Goal: Check status: Check status

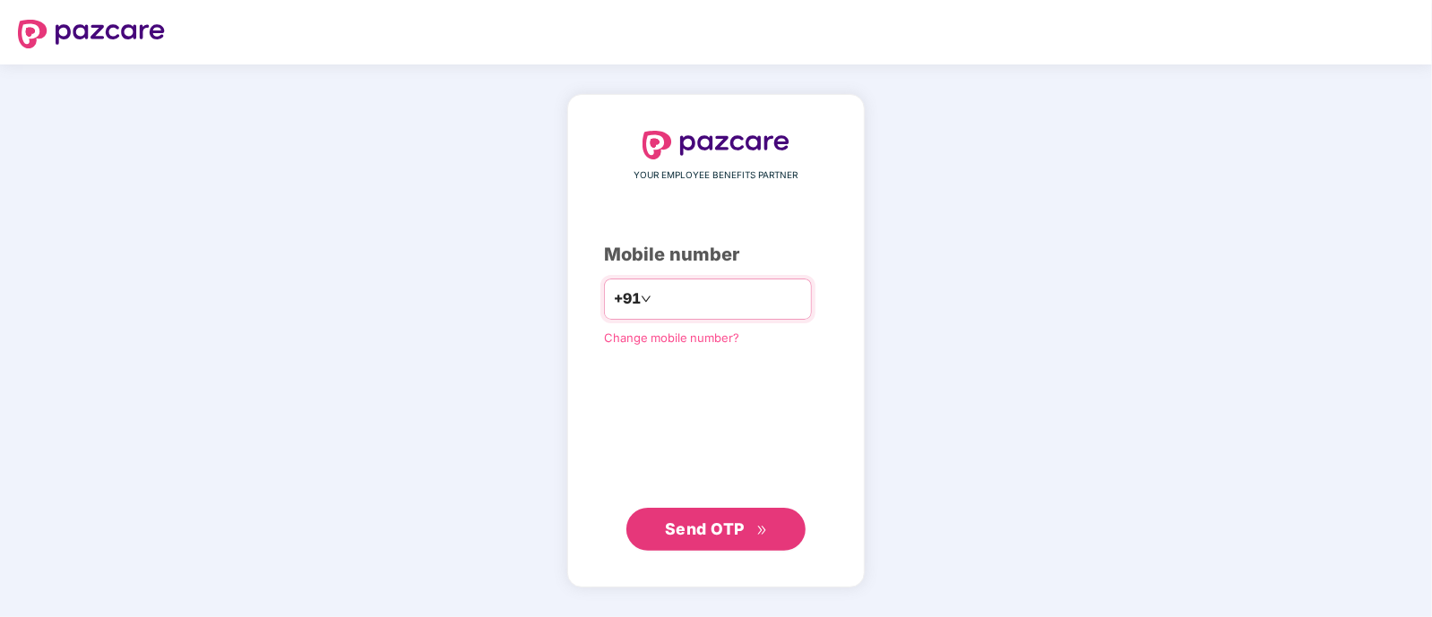
drag, startPoint x: 0, startPoint y: 0, endPoint x: 667, endPoint y: 295, distance: 729.7
click at [667, 295] on input "number" at bounding box center [728, 299] width 147 height 29
type input "**********"
click at [683, 536] on span "Send OTP" at bounding box center [705, 528] width 80 height 19
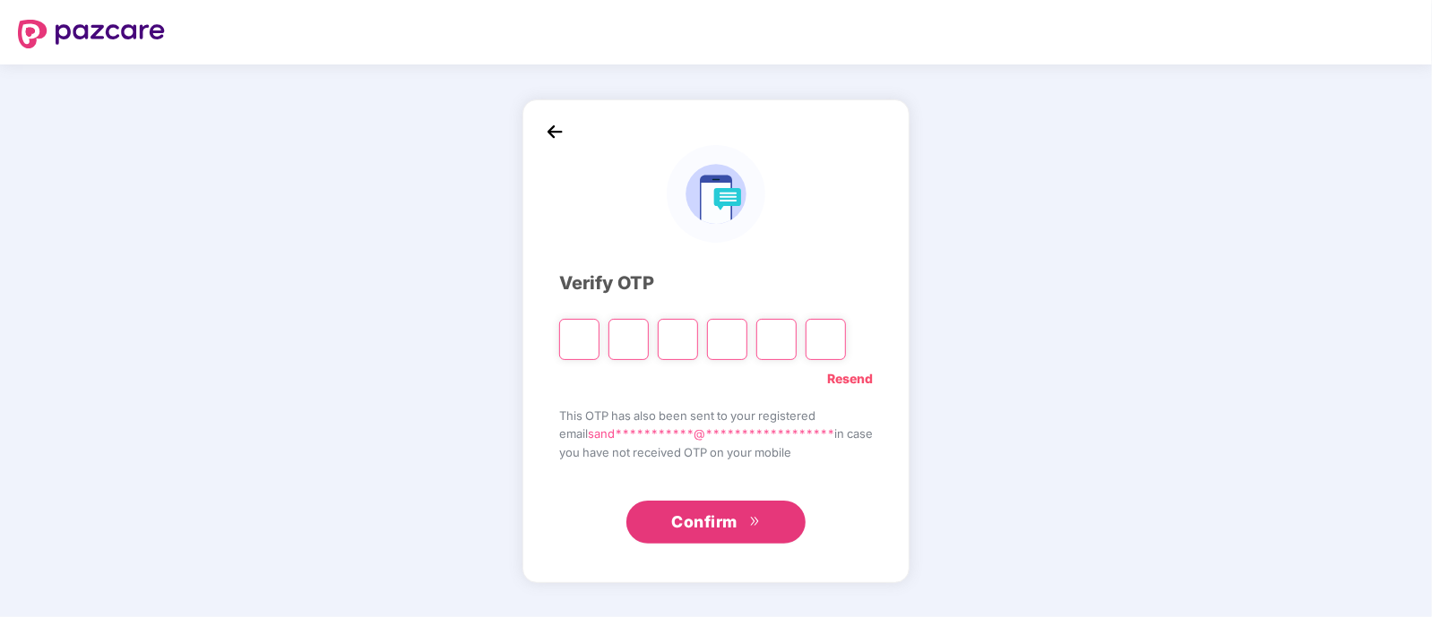
type input "*"
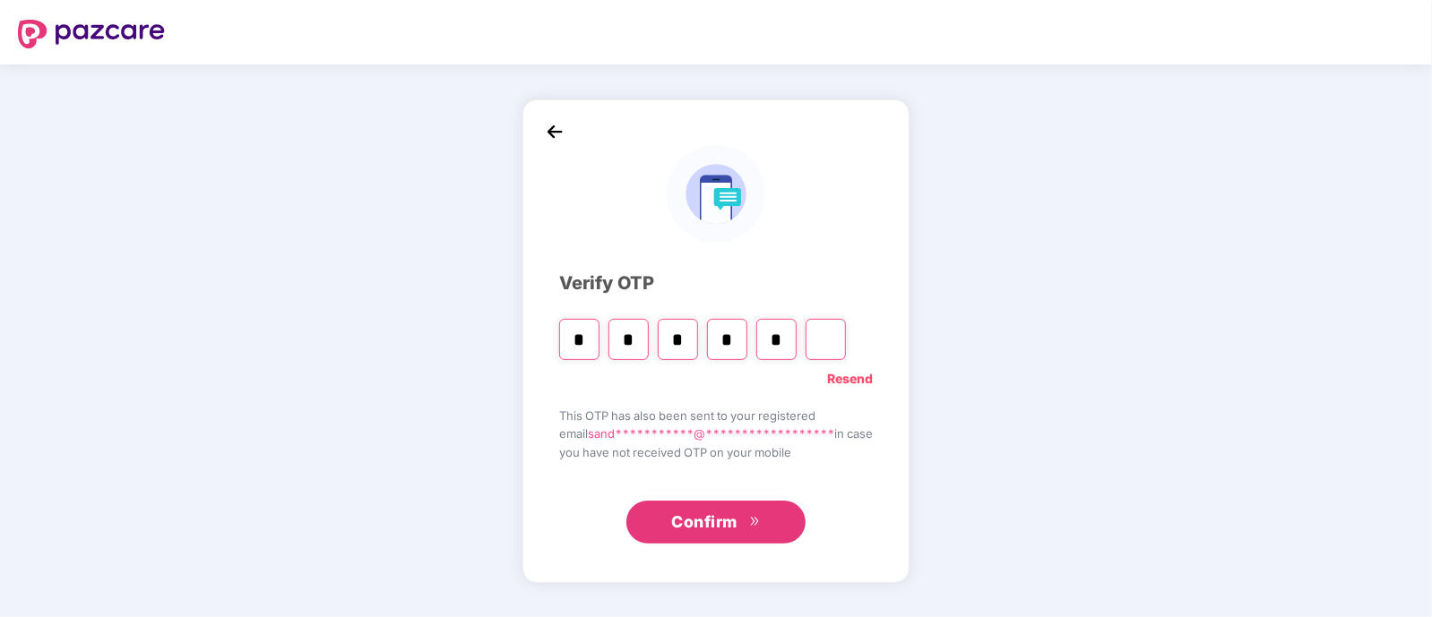
type input "*"
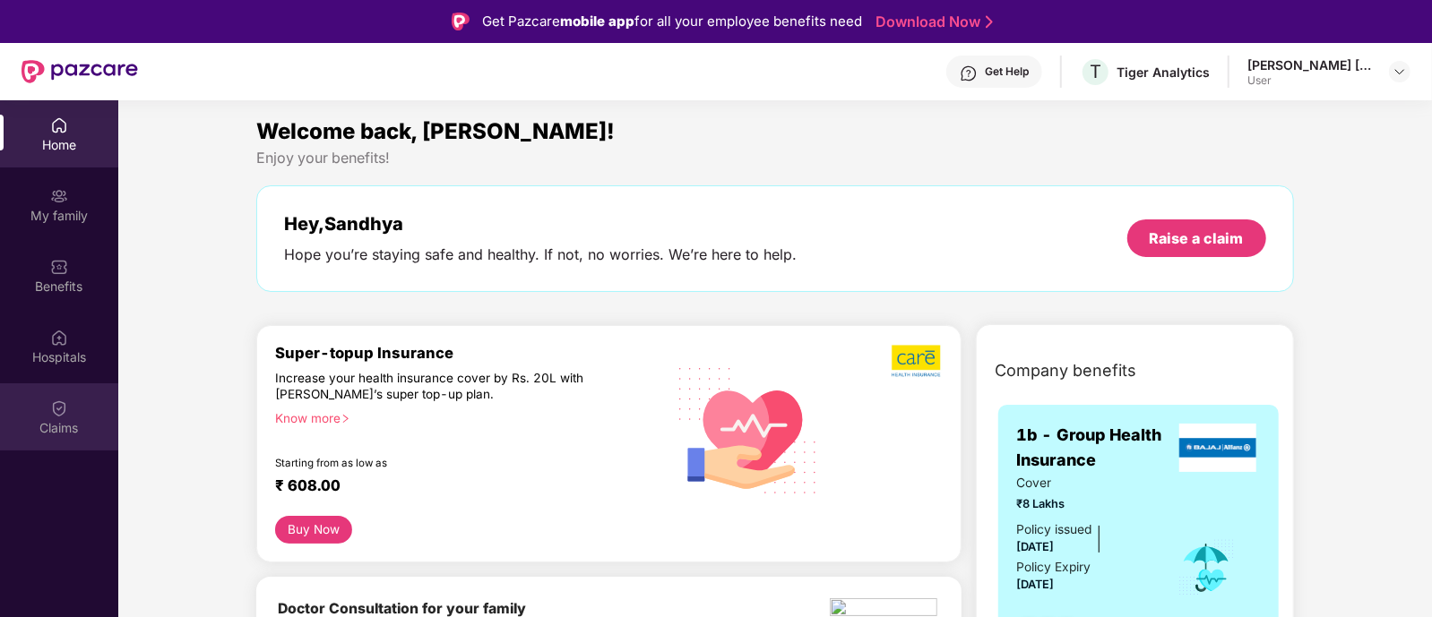
click at [44, 399] on div "Claims" at bounding box center [59, 416] width 118 height 67
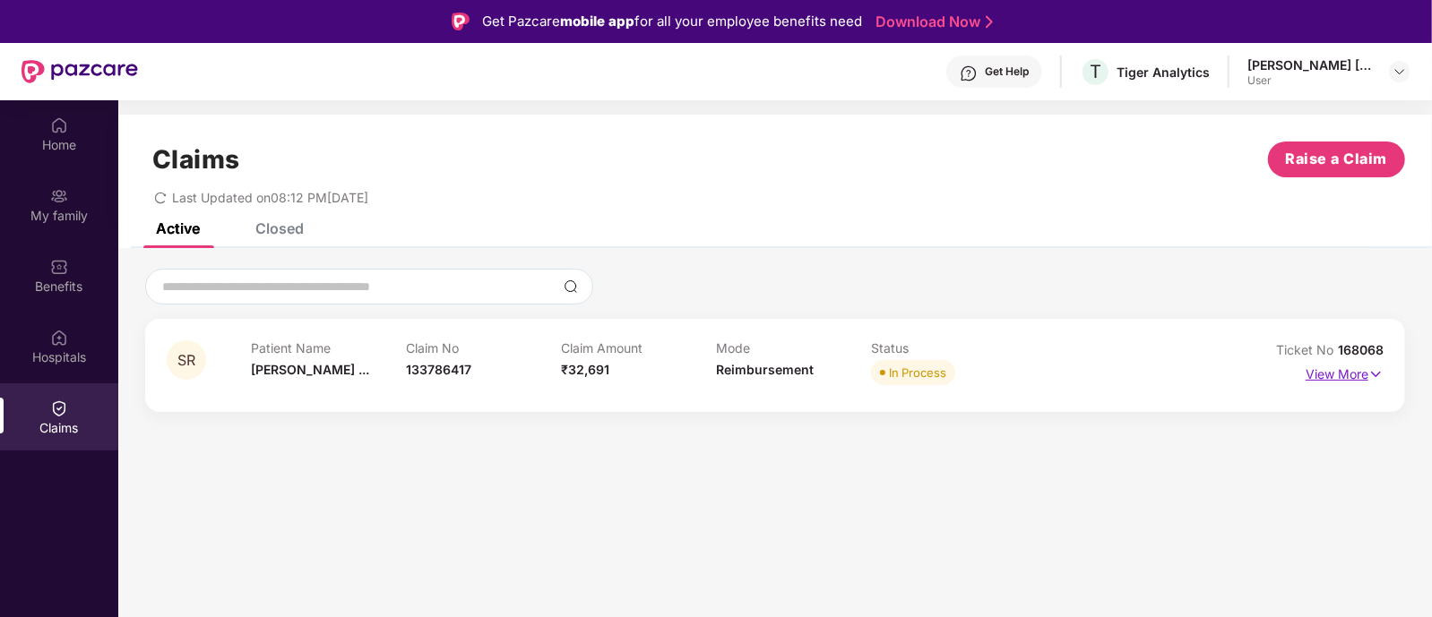
click at [1378, 369] on img at bounding box center [1375, 375] width 15 height 20
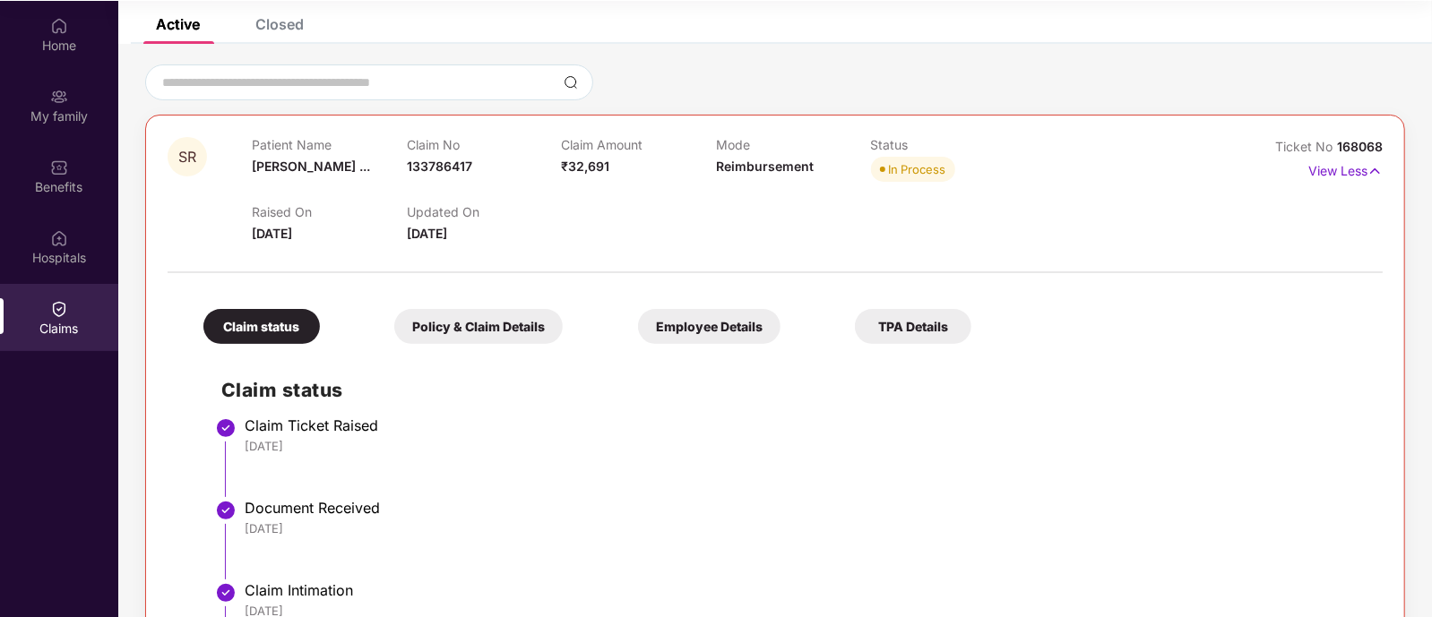
scroll to position [102, 0]
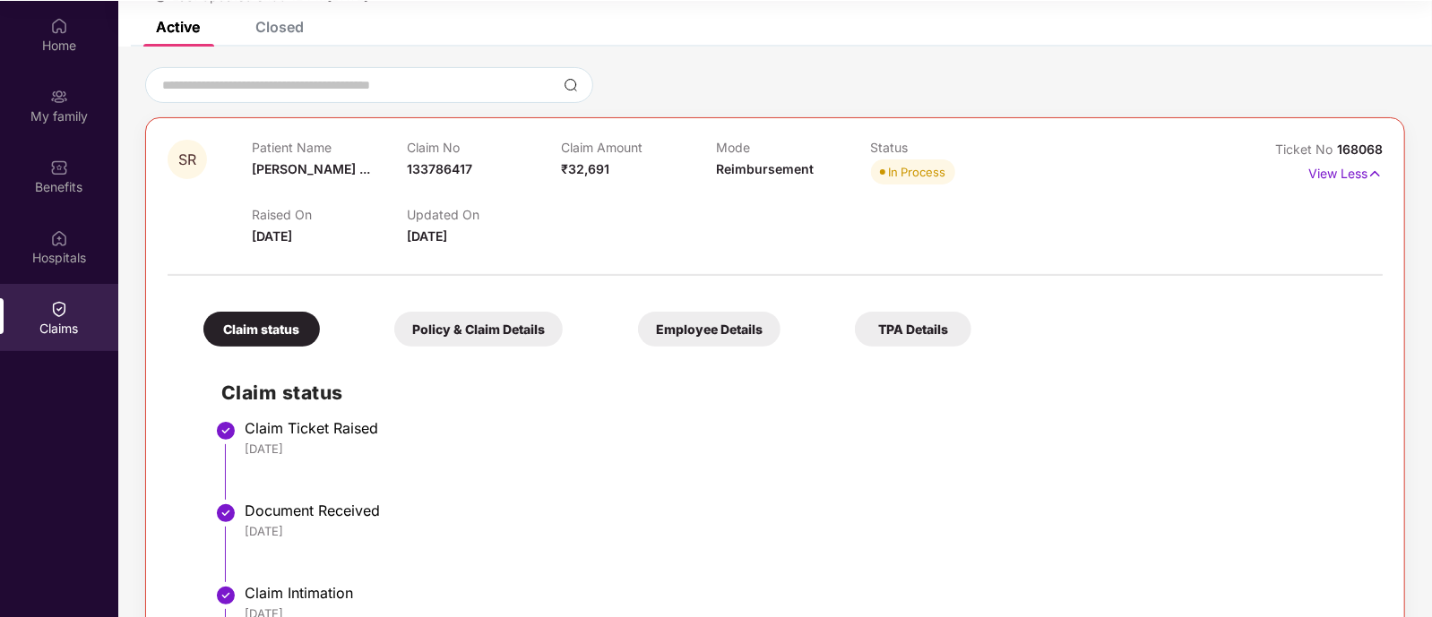
click at [394, 342] on div "Policy & Claim Details" at bounding box center [478, 329] width 168 height 35
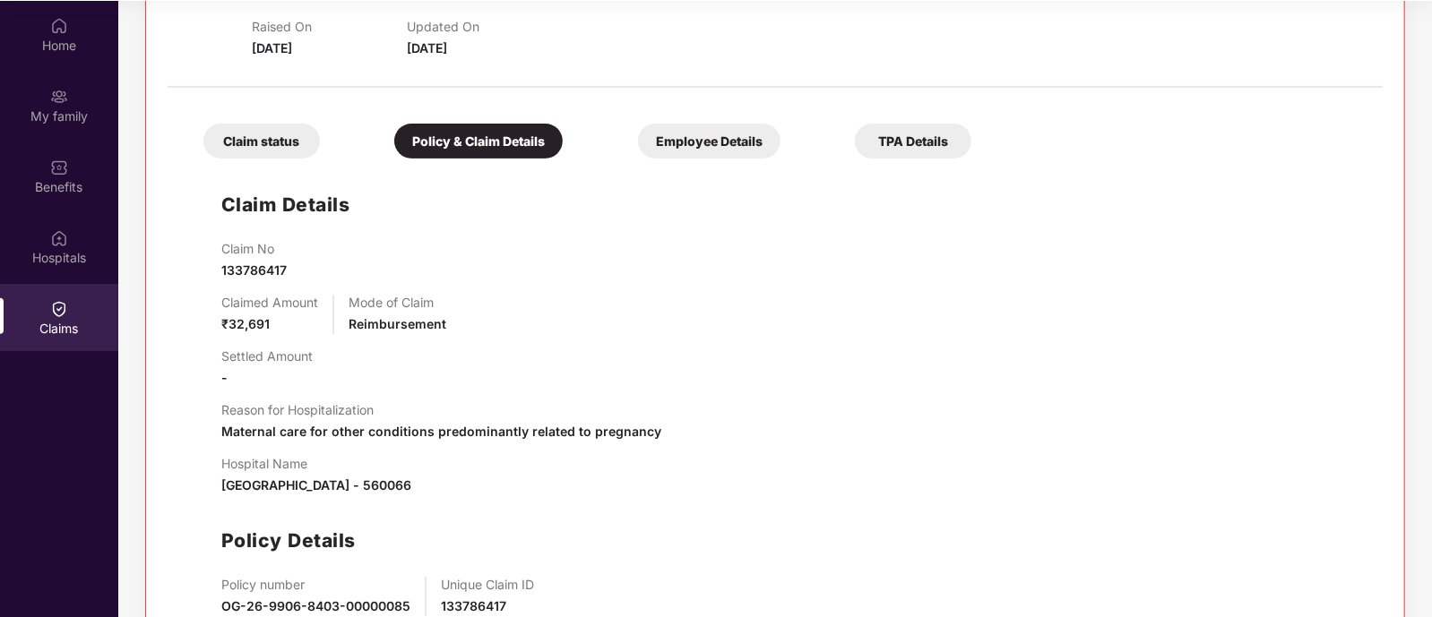
scroll to position [289, 0]
click at [638, 138] on div "Employee Details" at bounding box center [709, 142] width 142 height 35
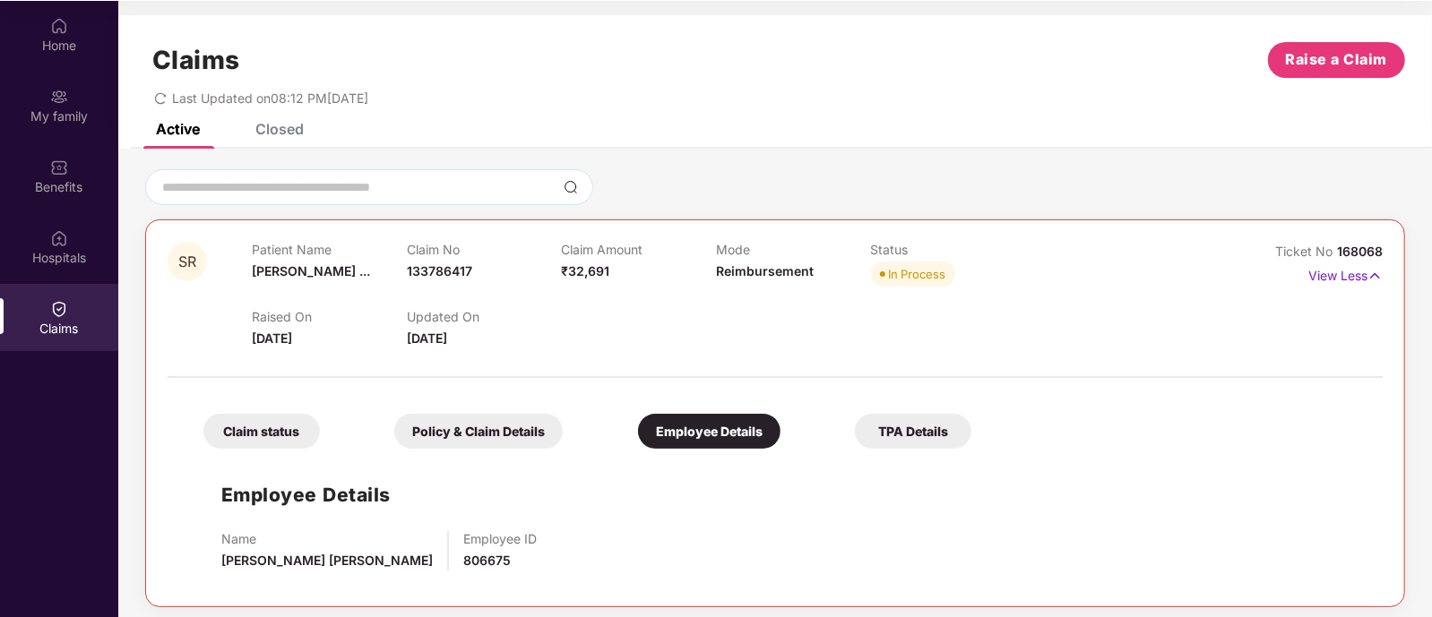
scroll to position [6, 0]
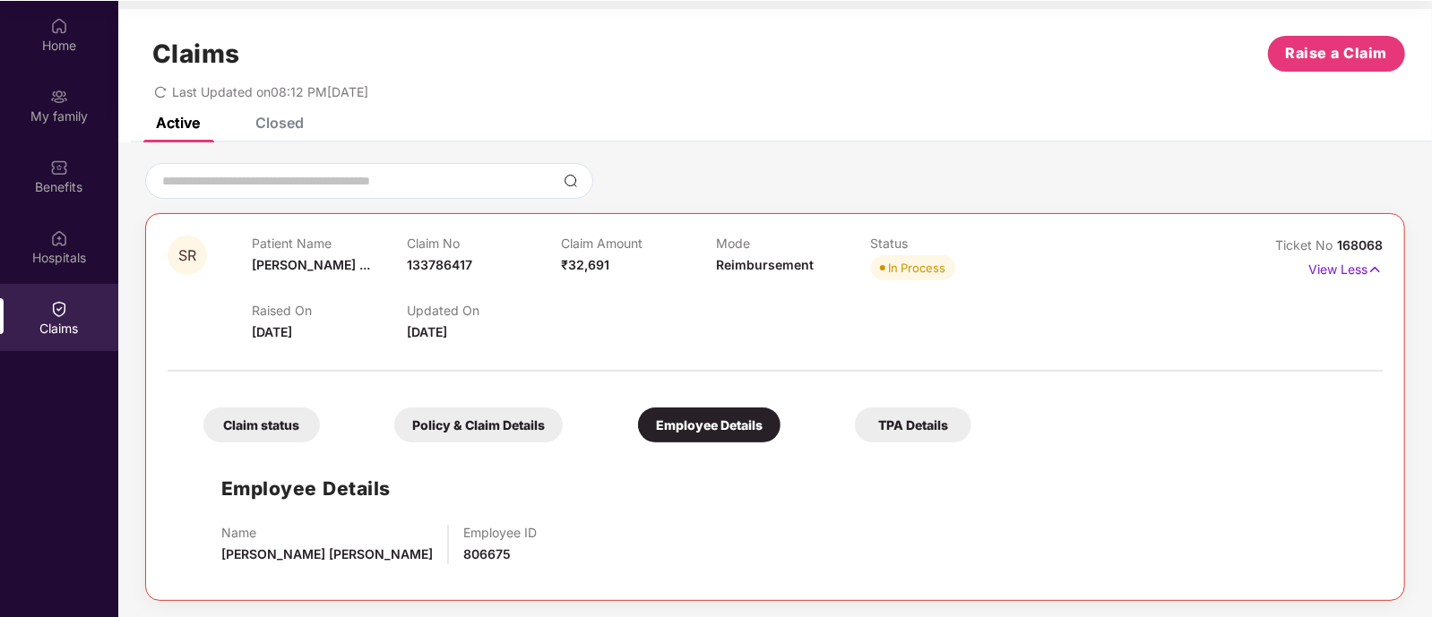
click at [719, 442] on div "Claim status Policy & Claim Details Employee Details TPA Details Employee Detai…" at bounding box center [775, 480] width 1215 height 198
click at [855, 425] on div "TPA Details" at bounding box center [913, 425] width 116 height 35
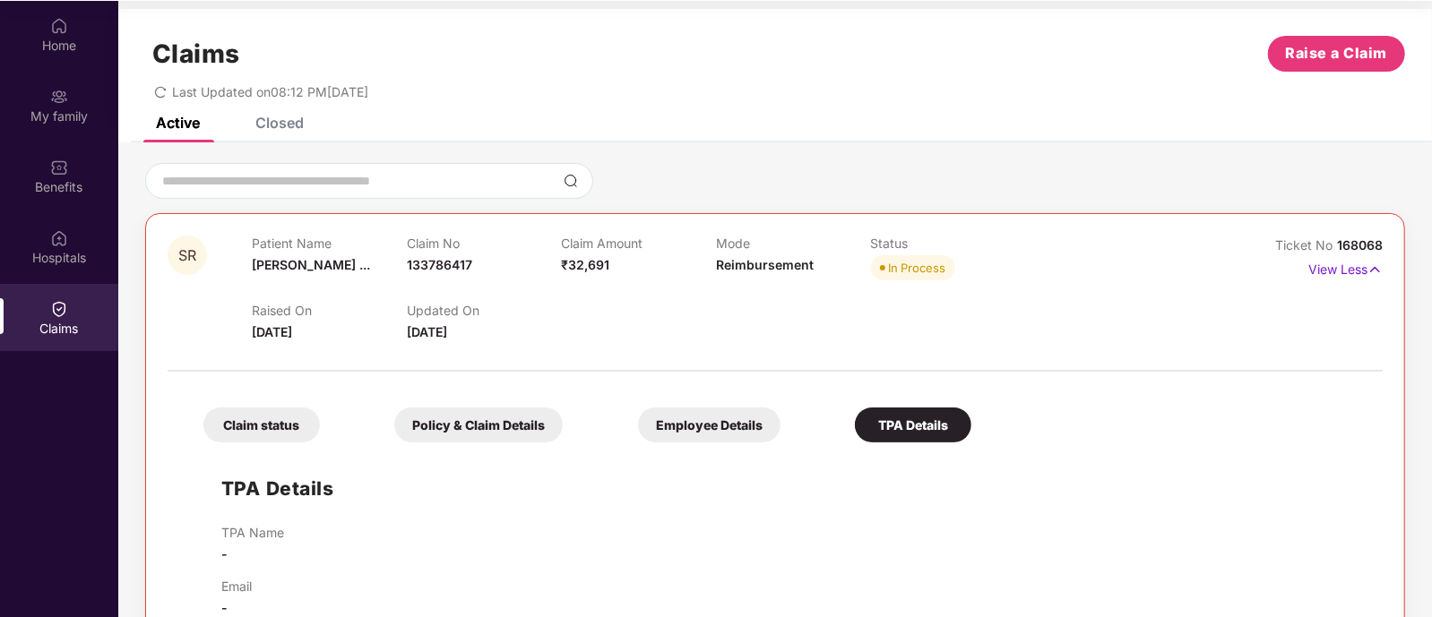
click at [289, 417] on div "Claim status" at bounding box center [261, 425] width 116 height 35
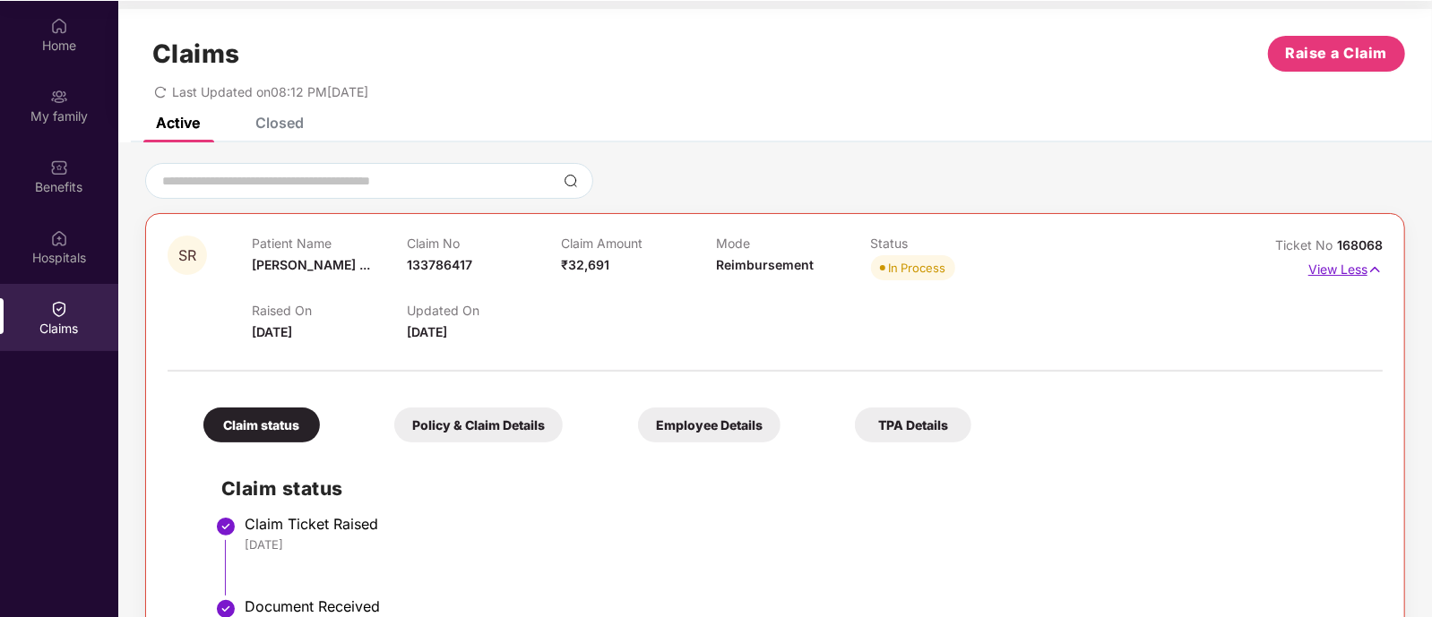
click at [1374, 271] on img at bounding box center [1374, 270] width 15 height 20
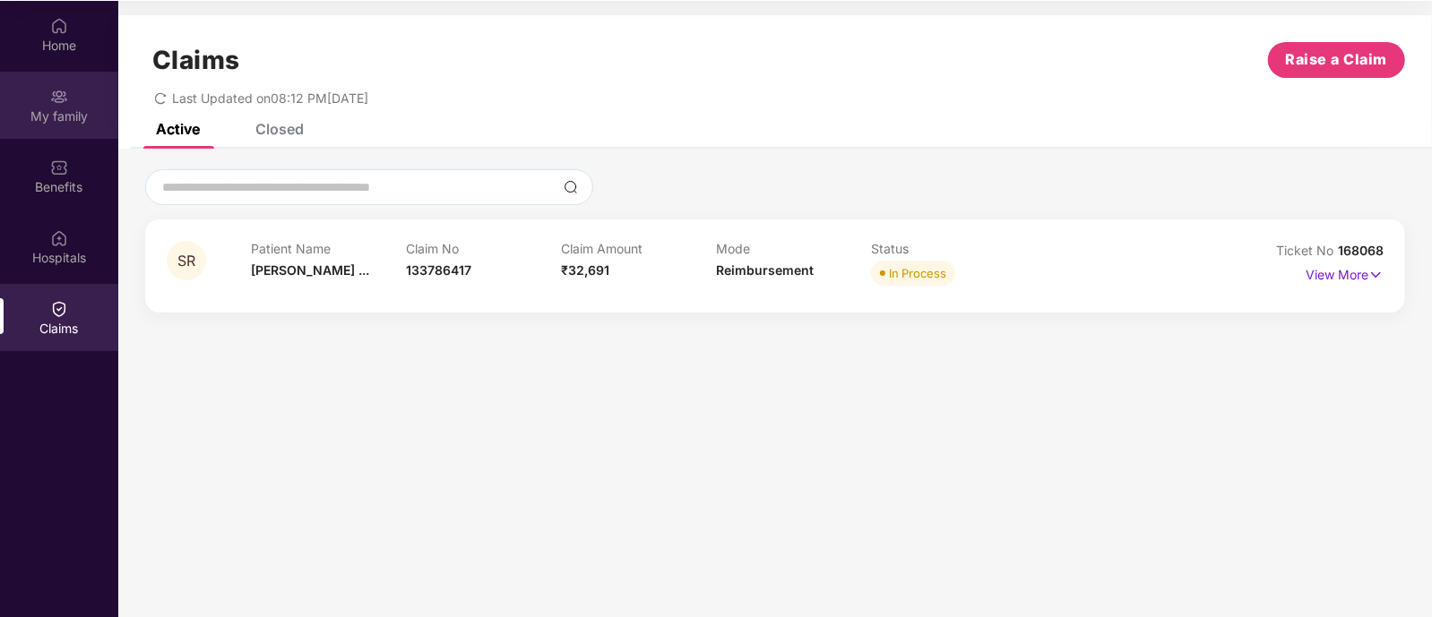
click at [50, 99] on img at bounding box center [59, 97] width 18 height 18
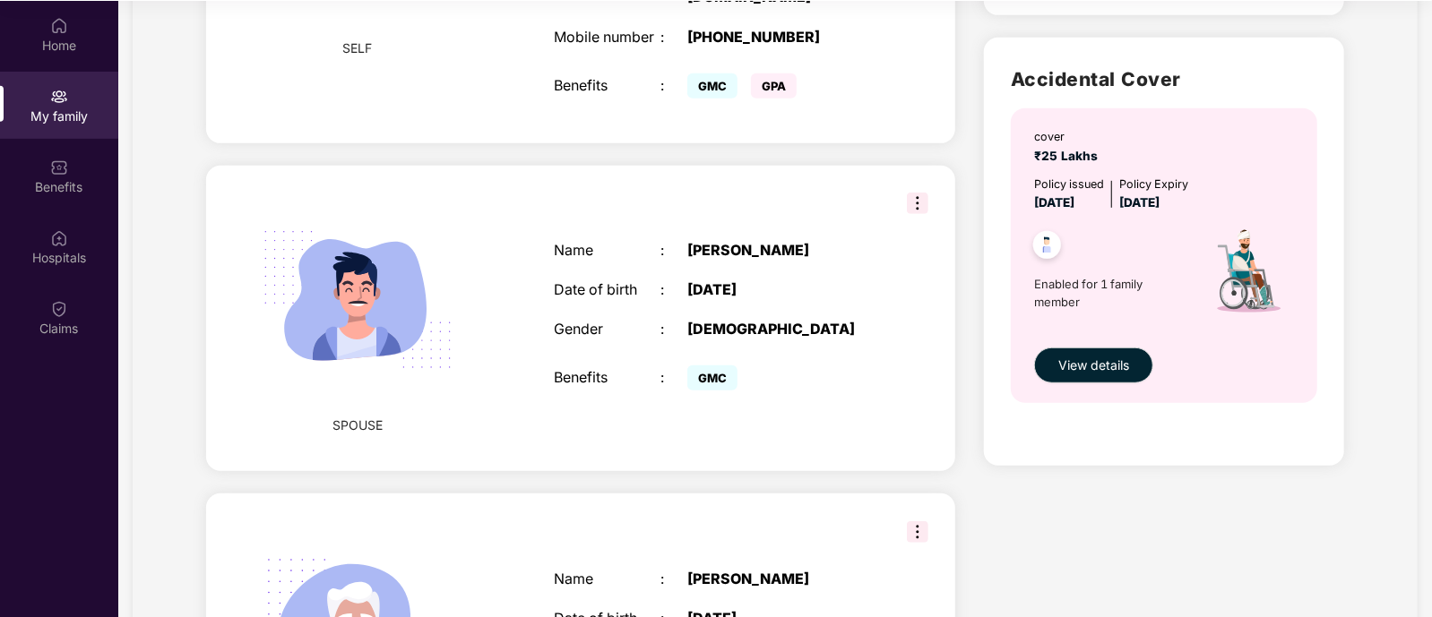
scroll to position [781, 0]
